Goal: Navigation & Orientation: Go to known website

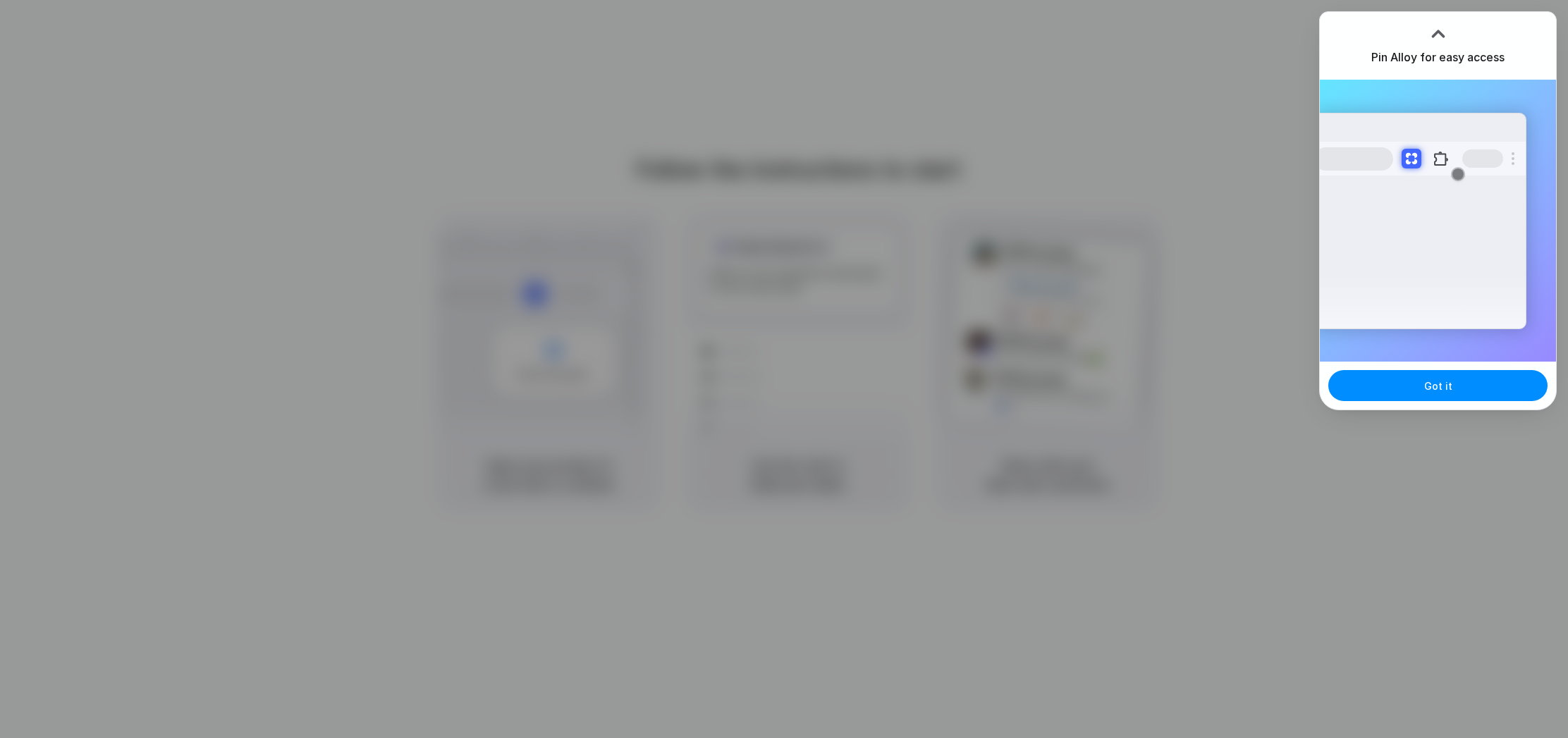
click at [1206, 213] on div at bounding box center [784, 369] width 1568 height 738
